Goal: Transaction & Acquisition: Download file/media

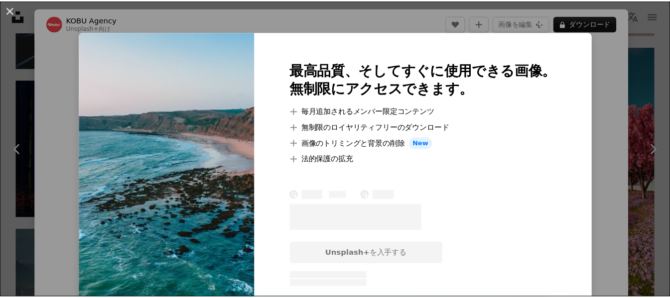
scroll to position [1941, 0]
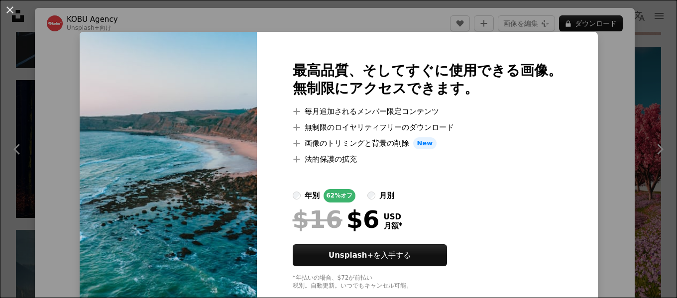
click at [602, 106] on div "An X shape 最高品質、そしてすぐに使用できる画像。 無制限にアクセスできます。 A plus sign 毎月追加されるメンバー限定コンテンツ A p…" at bounding box center [338, 149] width 677 height 298
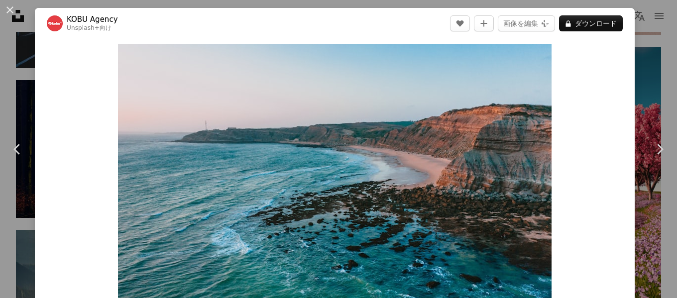
click at [636, 94] on div "An X shape Chevron left Chevron right [PERSON_NAME] Agency Unsplash+ 向け A heart…" at bounding box center [338, 149] width 677 height 298
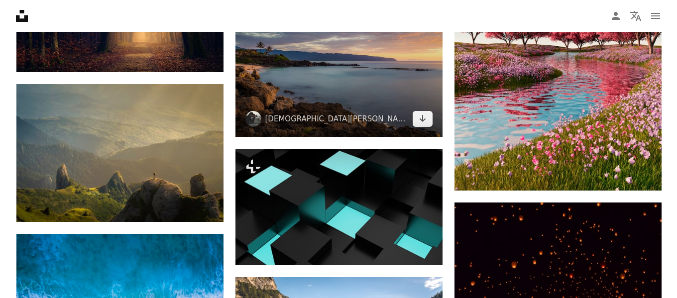
scroll to position [2091, 0]
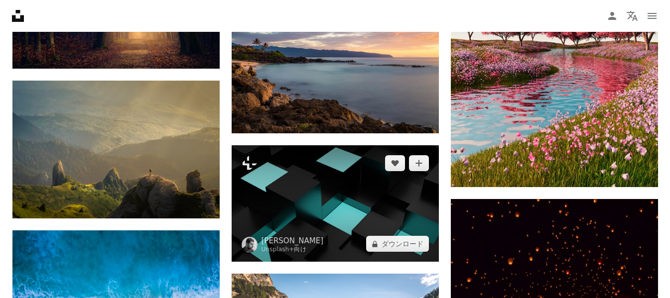
click at [337, 145] on img at bounding box center [334, 203] width 207 height 116
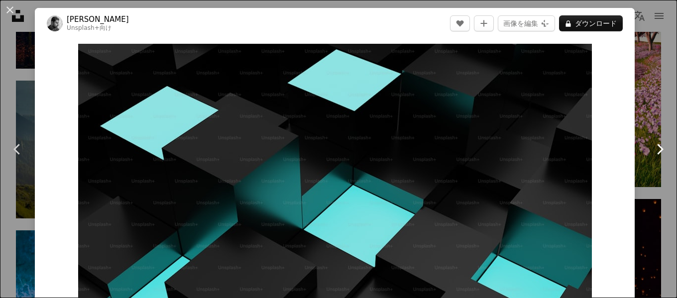
click at [642, 108] on link "Chevron right" at bounding box center [659, 150] width 35 height 96
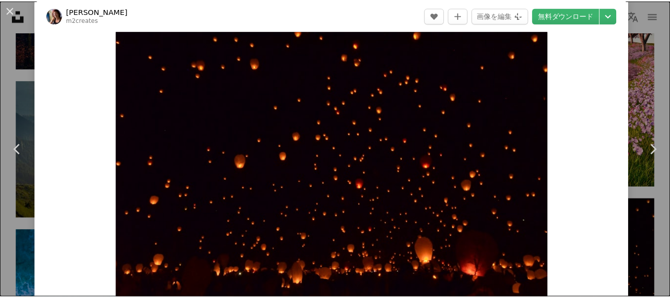
scroll to position [50, 0]
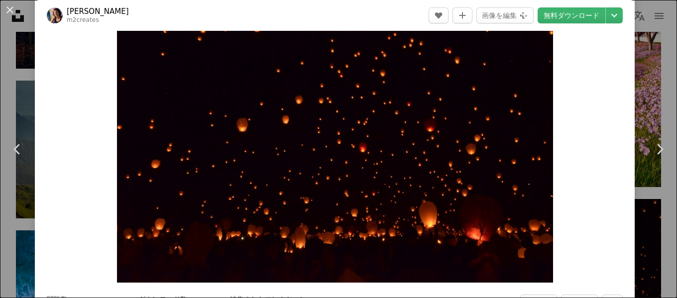
click at [643, 58] on div "An X shape Chevron left Chevron right [PERSON_NAME] m2creates A heart A plus si…" at bounding box center [338, 149] width 677 height 298
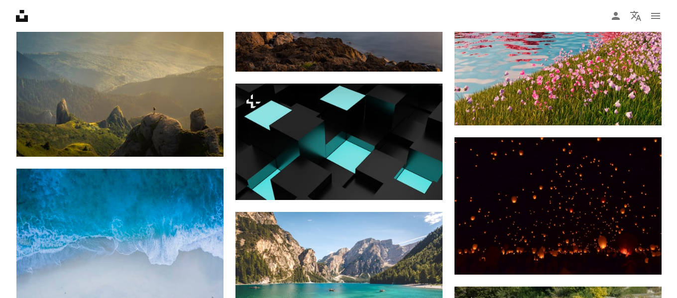
scroll to position [2240, 0]
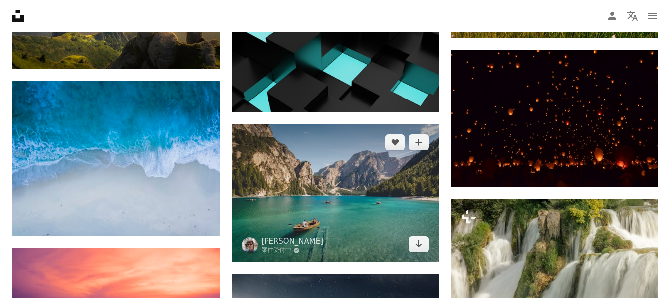
click at [392, 124] on img at bounding box center [334, 193] width 207 height 138
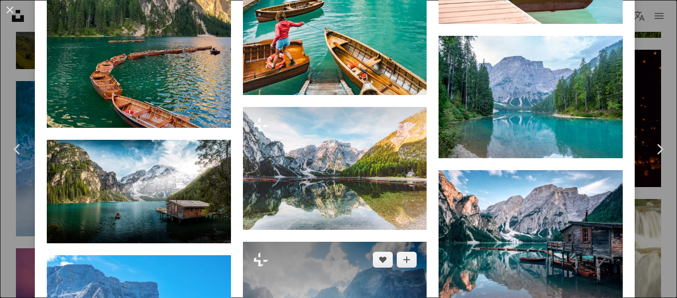
scroll to position [1842, 0]
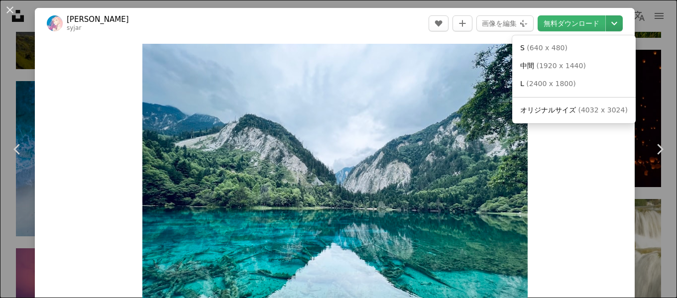
click at [606, 30] on button "Chevron down" at bounding box center [614, 23] width 17 height 16
click at [573, 65] on span "( 1920 x 1440 )" at bounding box center [560, 66] width 49 height 8
